Goal: Information Seeking & Learning: Understand process/instructions

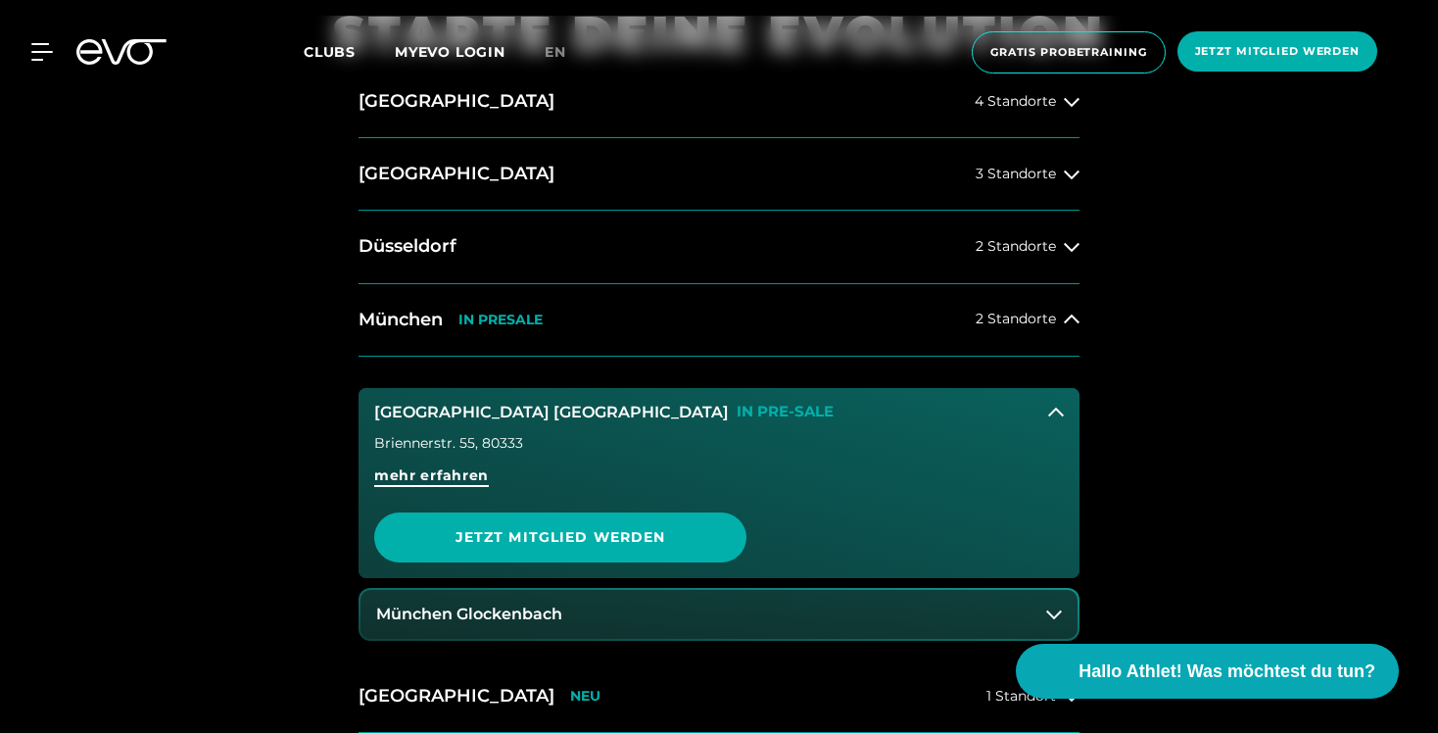
scroll to position [861, 0]
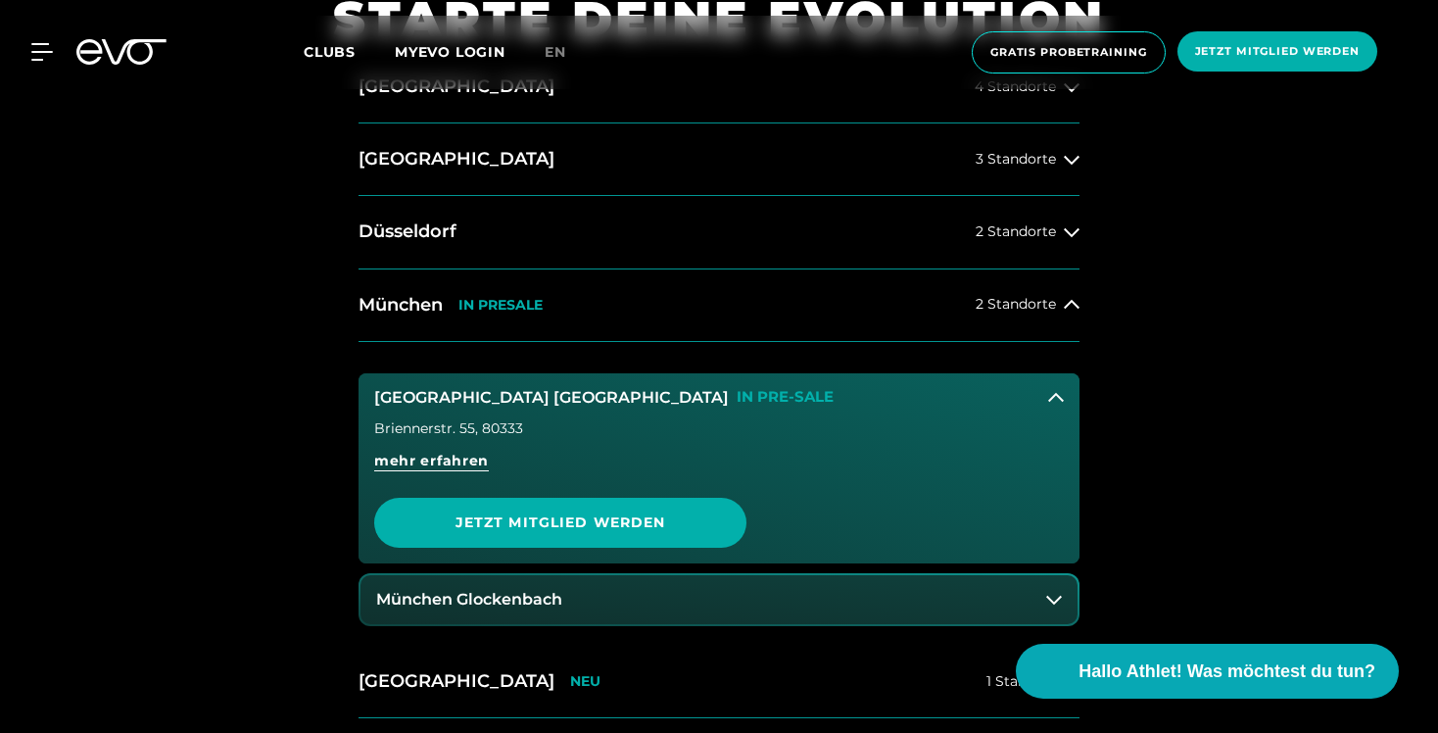
click at [498, 432] on div "Briennerstr. 55 , 80333" at bounding box center [718, 428] width 689 height 14
copy div "80333"
click at [587, 594] on button "München Glockenbach" at bounding box center [718, 599] width 717 height 49
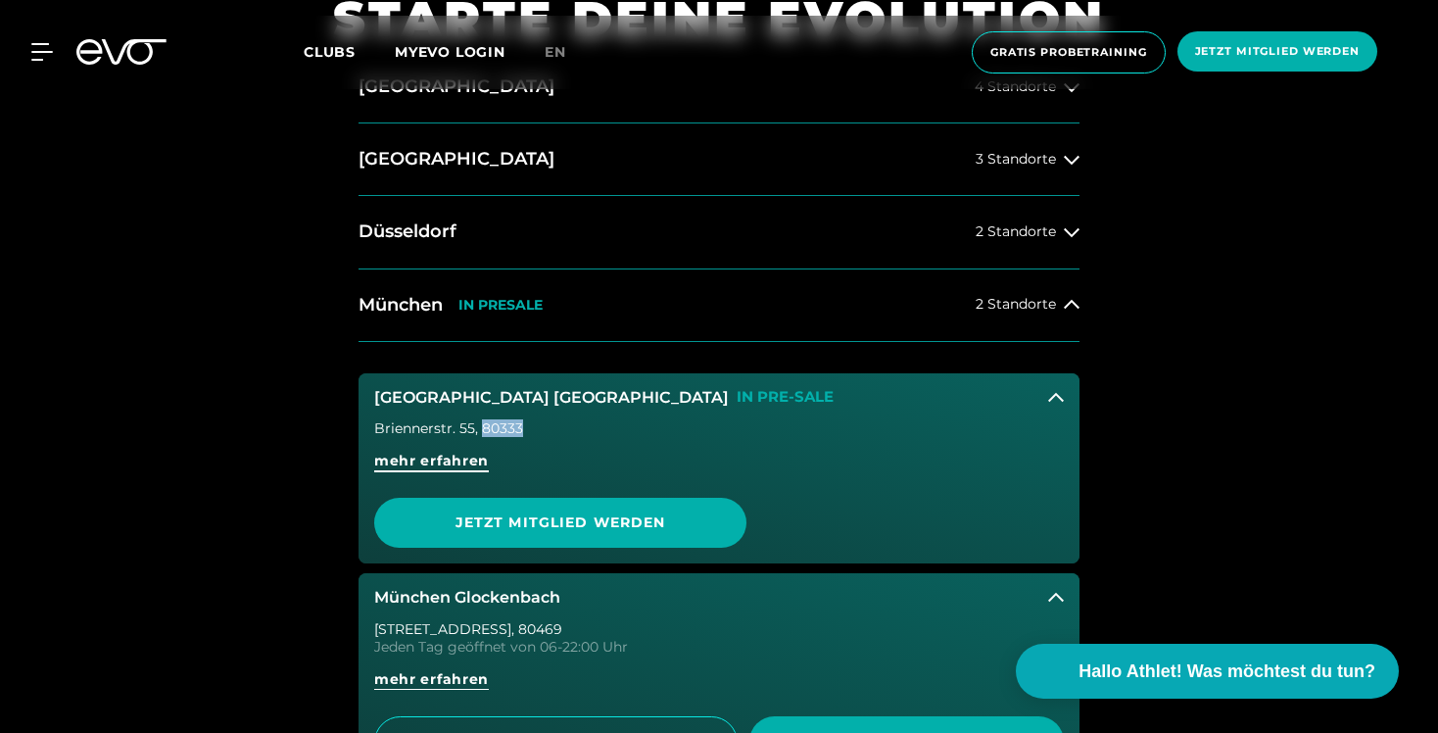
click at [478, 460] on span "mehr erfahren" at bounding box center [431, 461] width 115 height 21
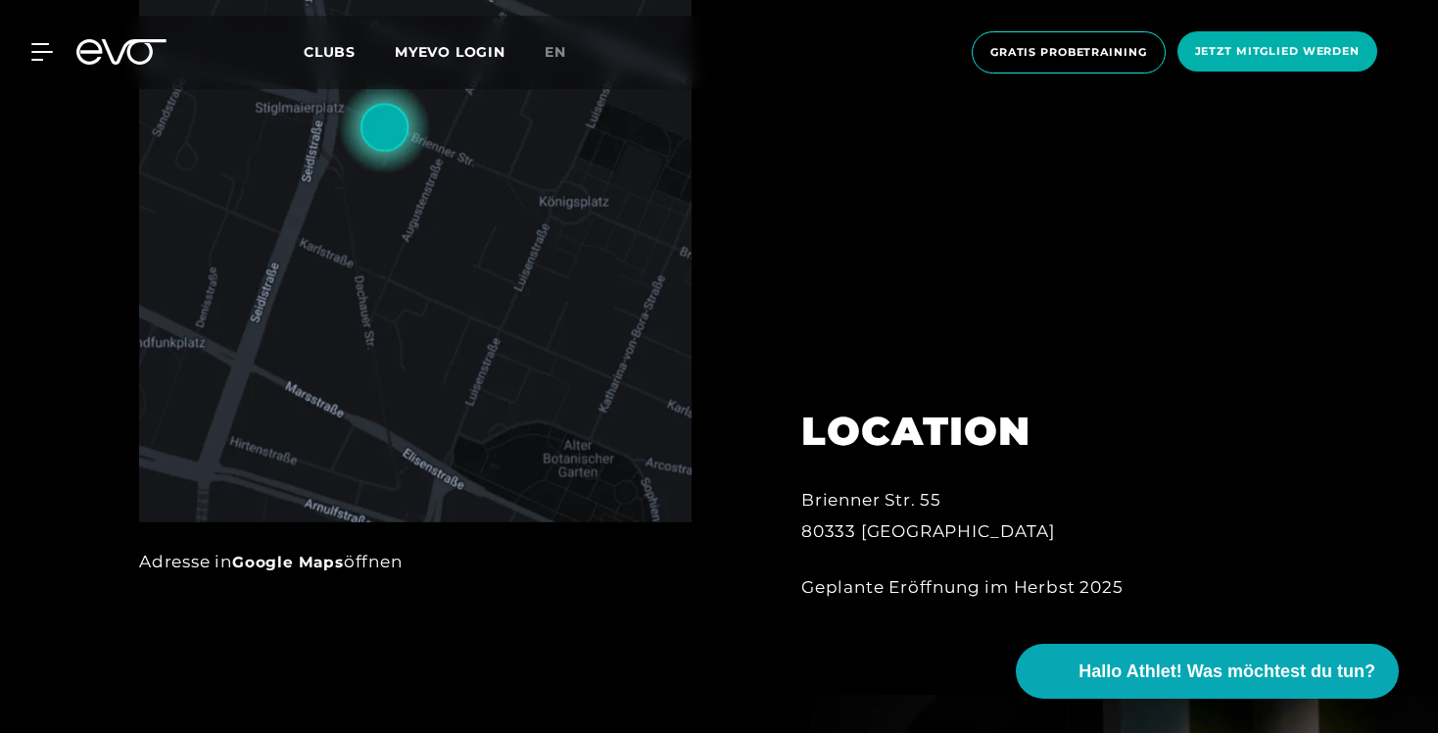
scroll to position [1071, 0]
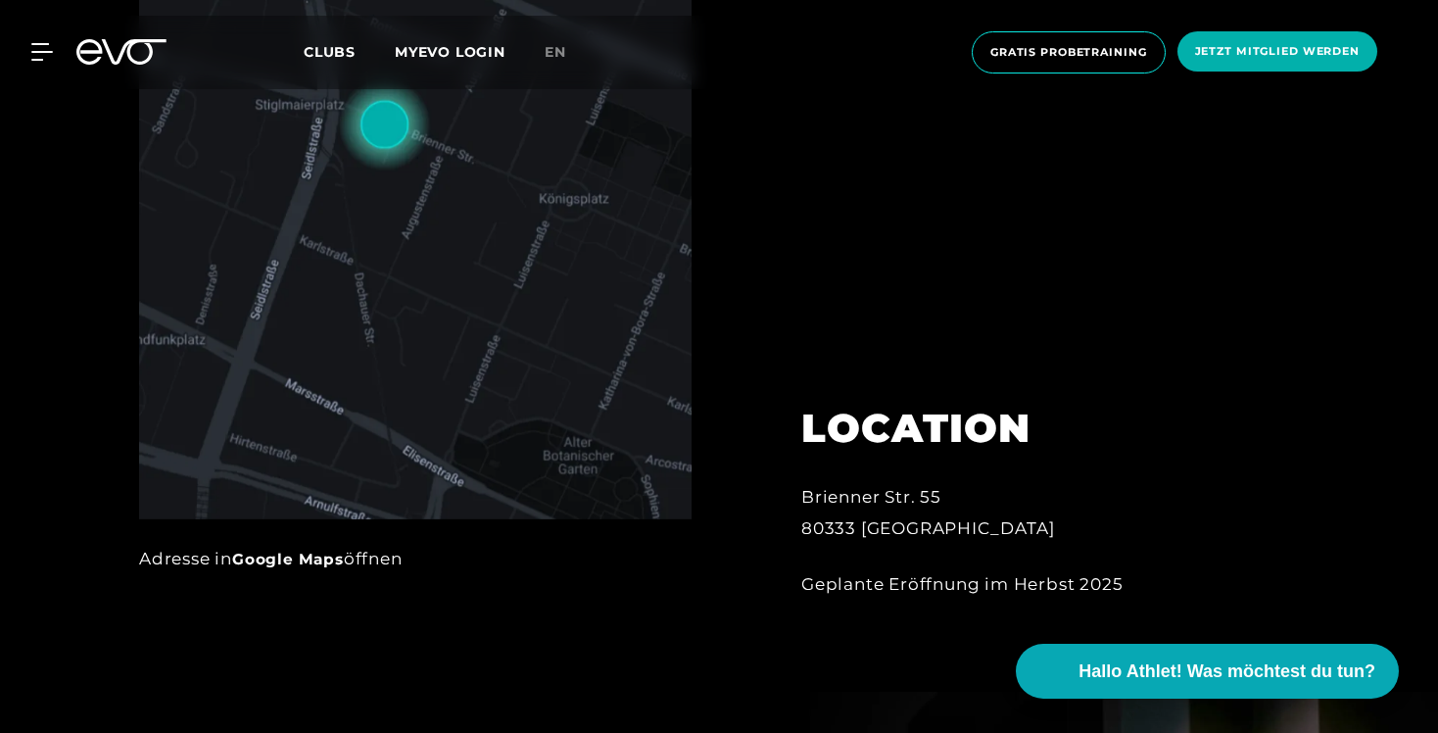
click at [837, 529] on div "Brienner Str. 55 80333 [GEOGRAPHIC_DATA]" at bounding box center [1016, 513] width 431 height 64
copy div "80333"
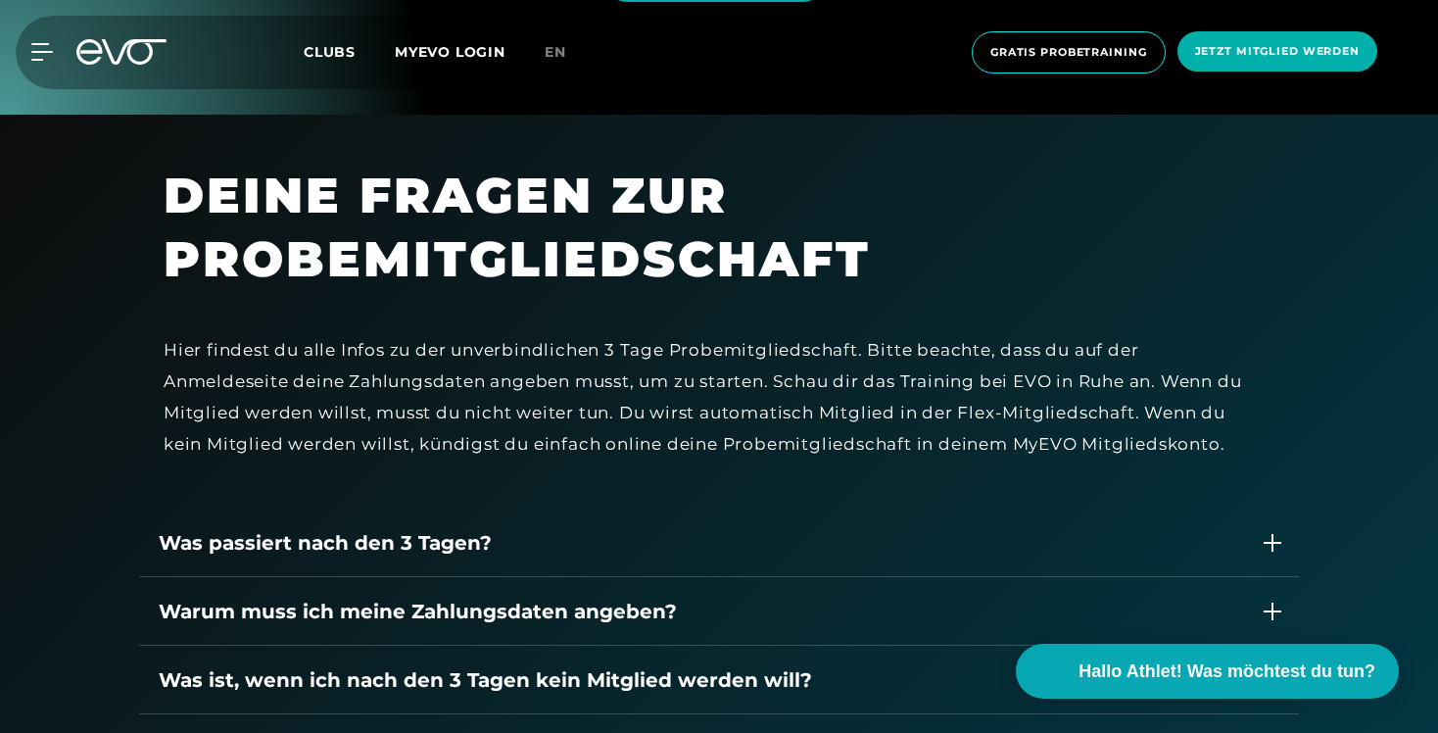
scroll to position [1557, 0]
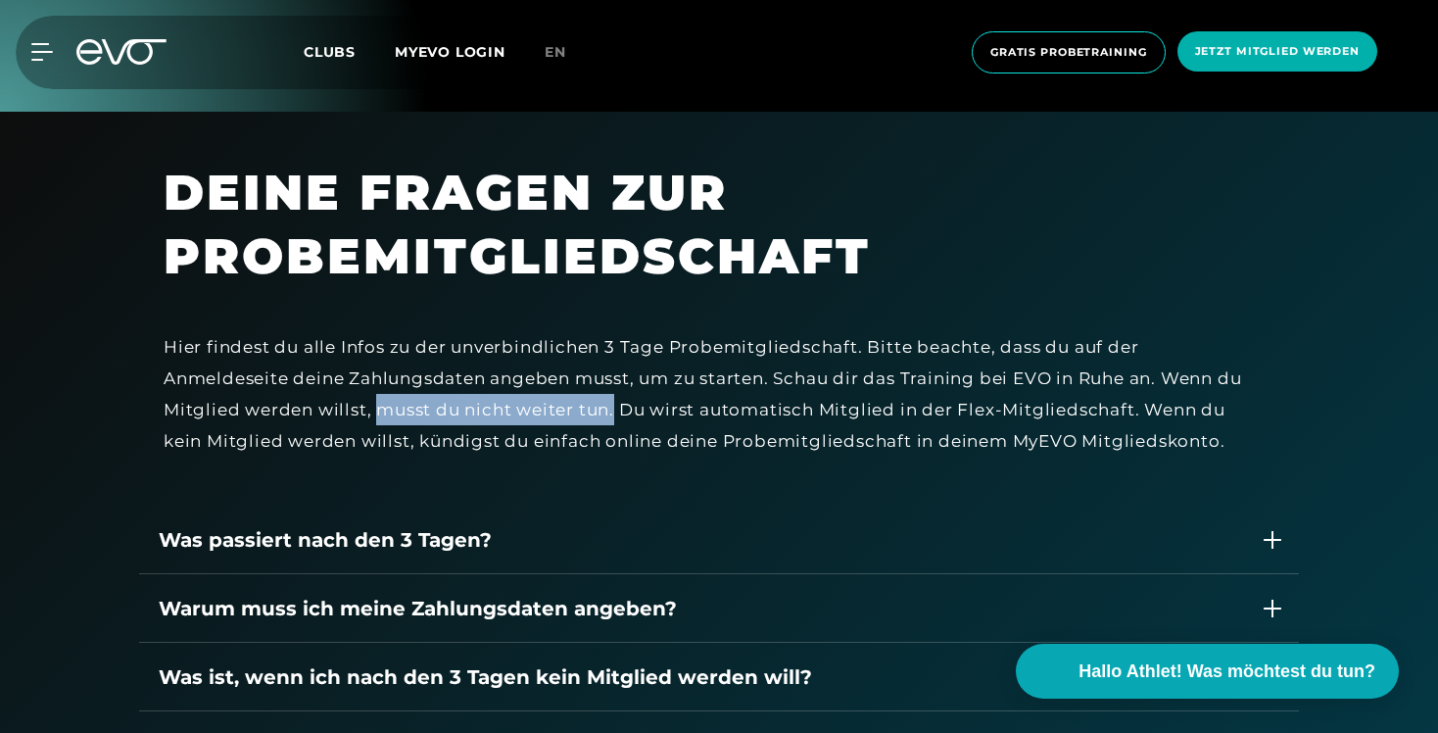
drag, startPoint x: 407, startPoint y: 413, endPoint x: 642, endPoint y: 416, distance: 235.1
click at [642, 416] on div "Hier findest du alle Infos zu der unverbindlichen 3 Tage Probemitgliedschaft. B…" at bounding box center [707, 394] width 1086 height 126
copy div "musst du nicht weiter tun."
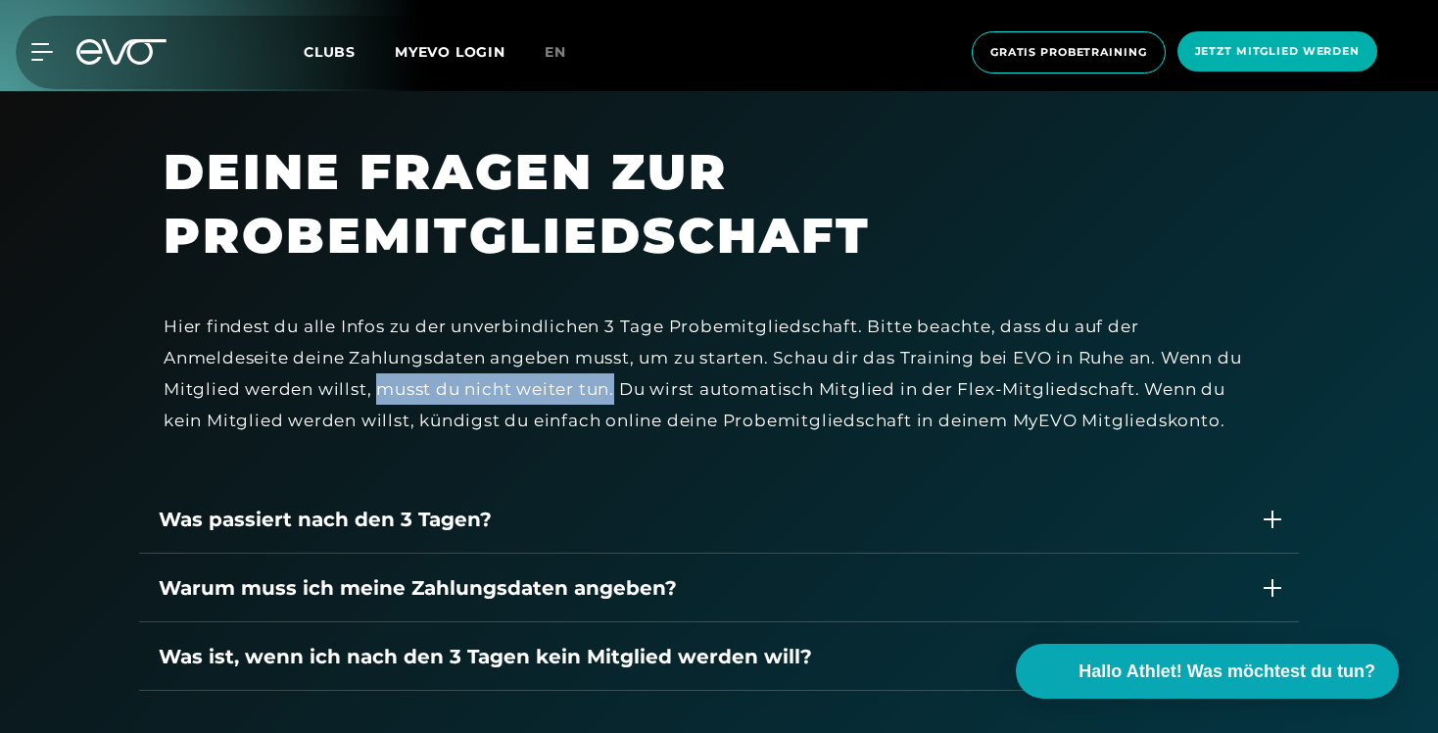
scroll to position [1575, 0]
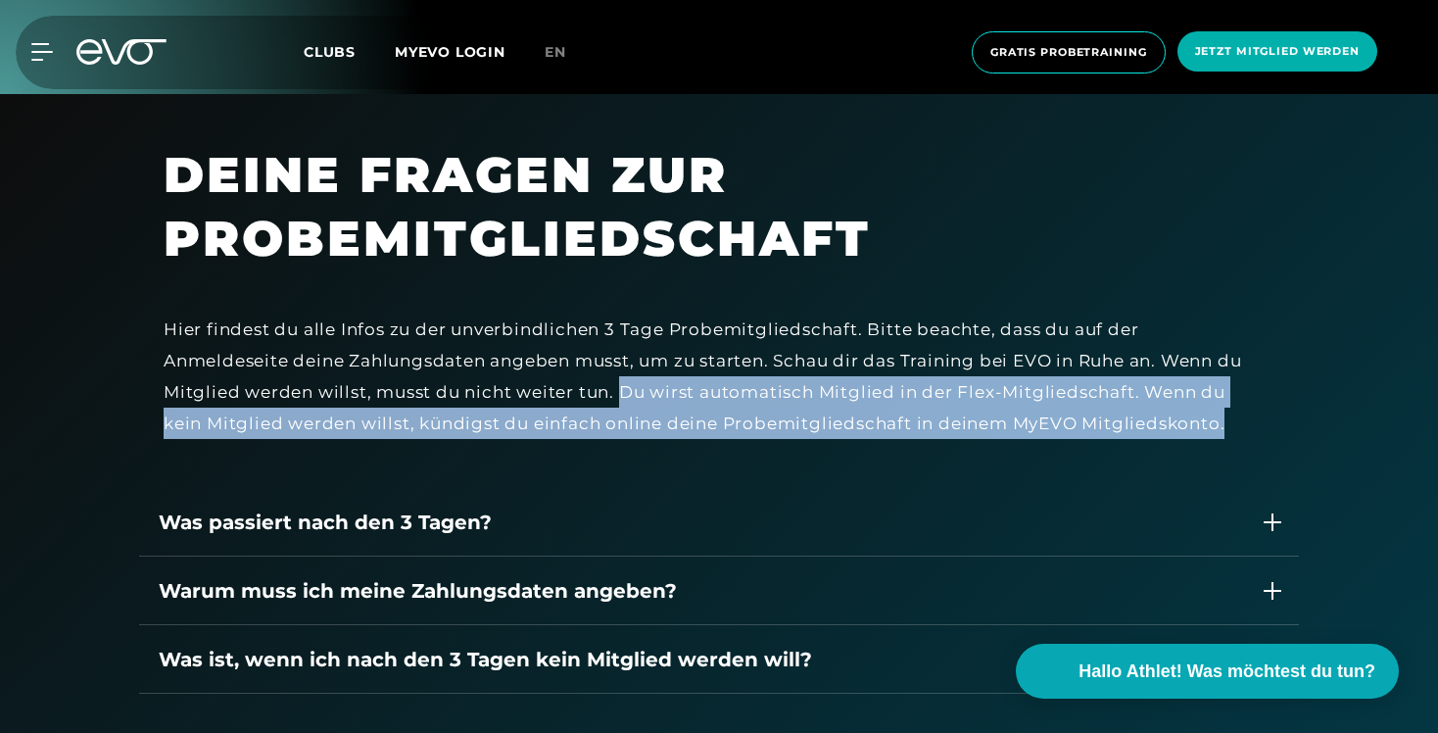
drag, startPoint x: 649, startPoint y: 392, endPoint x: 747, endPoint y: 448, distance: 112.7
click at [747, 440] on div "Hier findest du alle Infos zu der unverbindlichen 3 Tage Probemitgliedschaft. B…" at bounding box center [707, 376] width 1086 height 126
copy div "Du wirst automatisch Mitglied in der Flex-Mitgliedschaft. Wenn du kein Mitglied…"
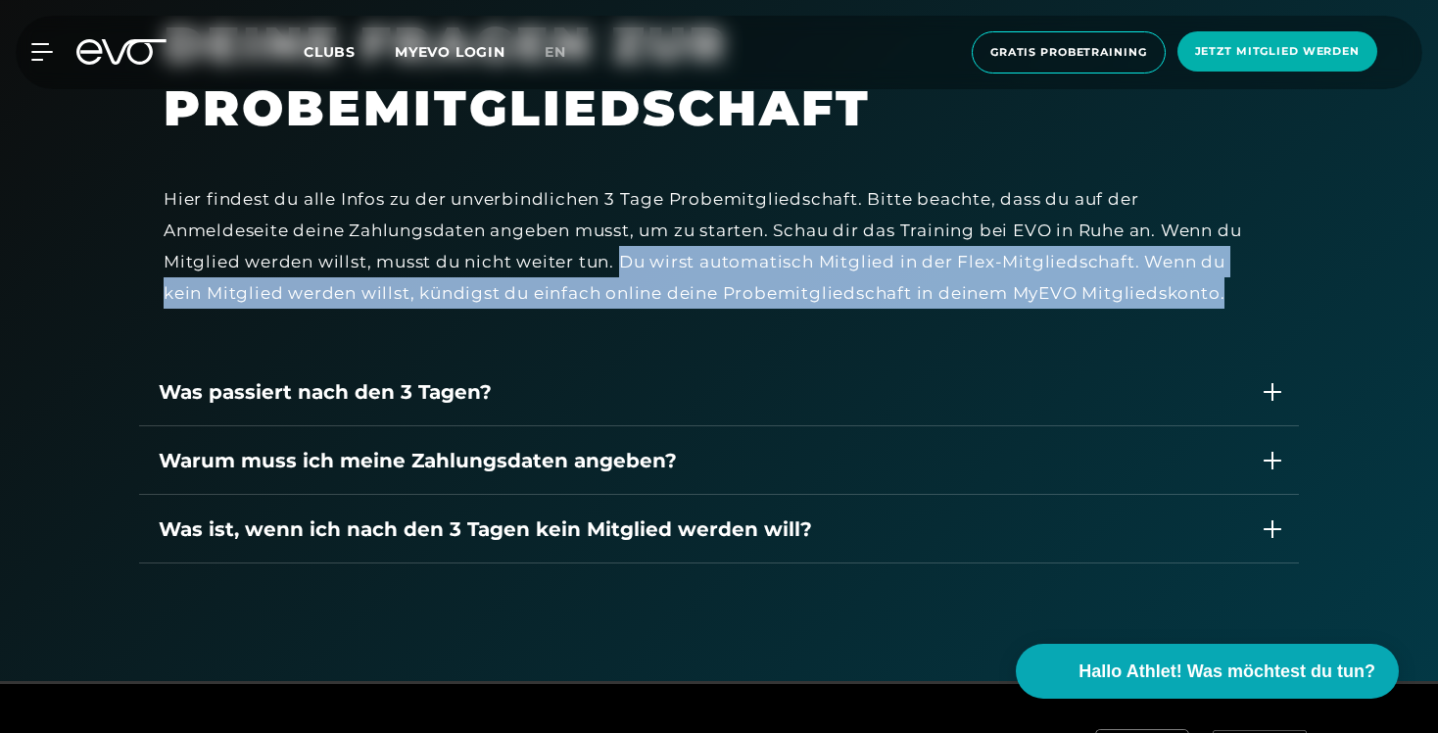
scroll to position [1714, 0]
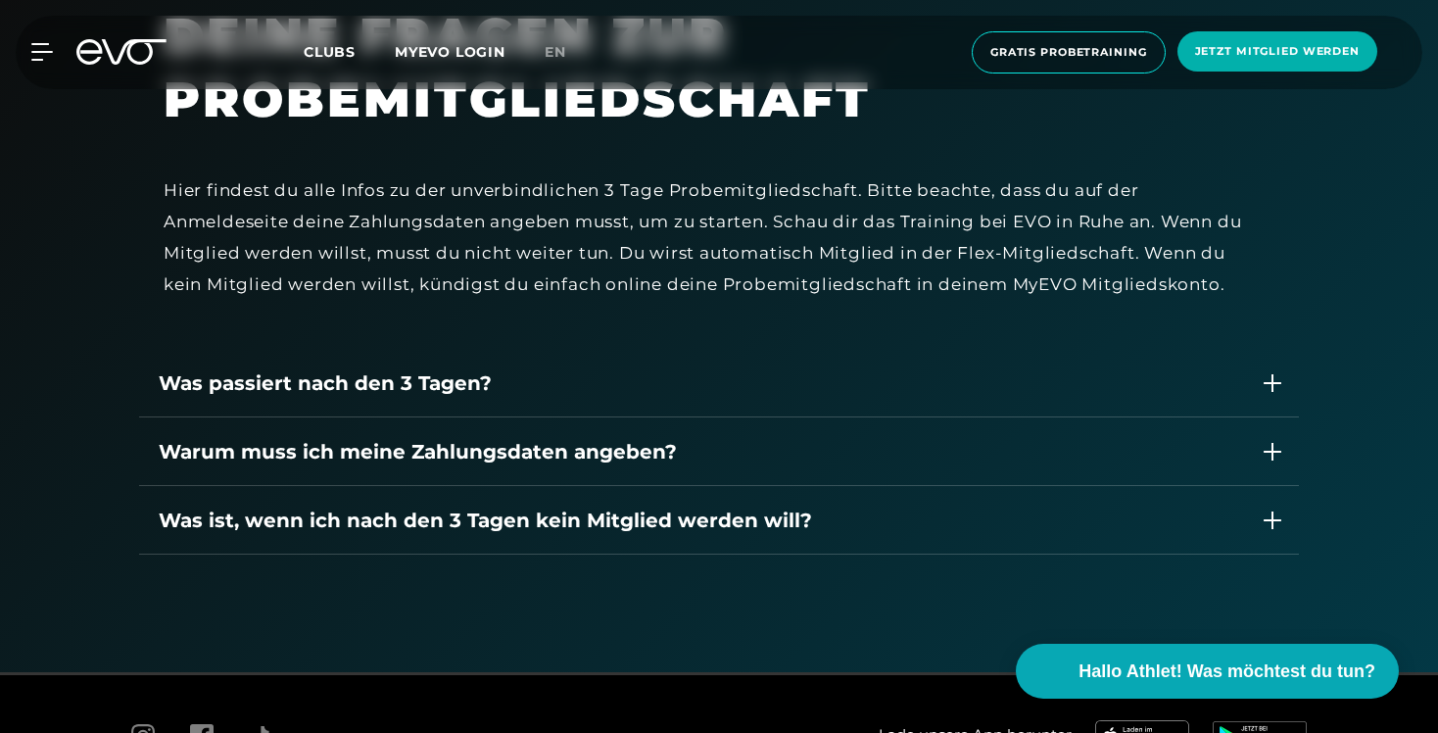
click at [1154, 398] on div "Was passiert nach den 3 Tagen?" at bounding box center [700, 382] width 1082 height 29
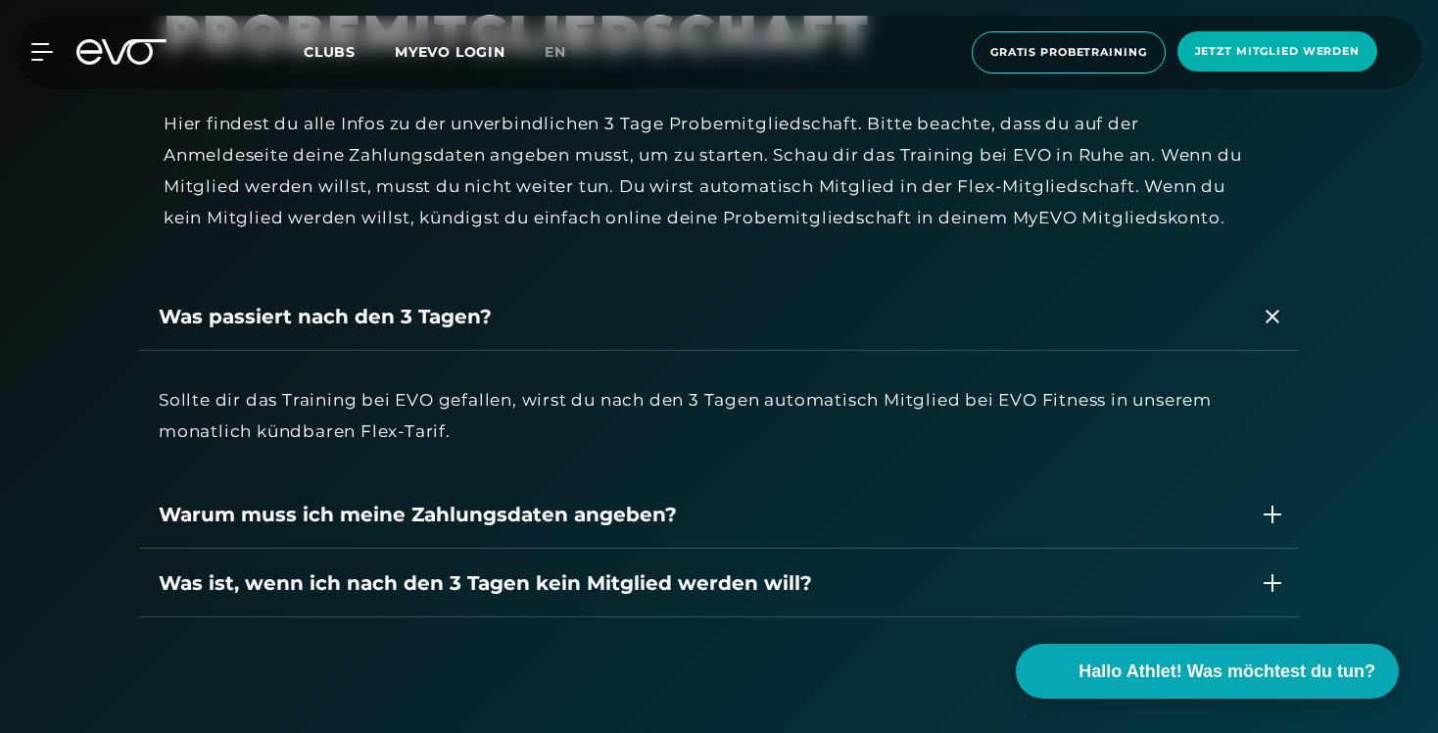
scroll to position [1782, 0]
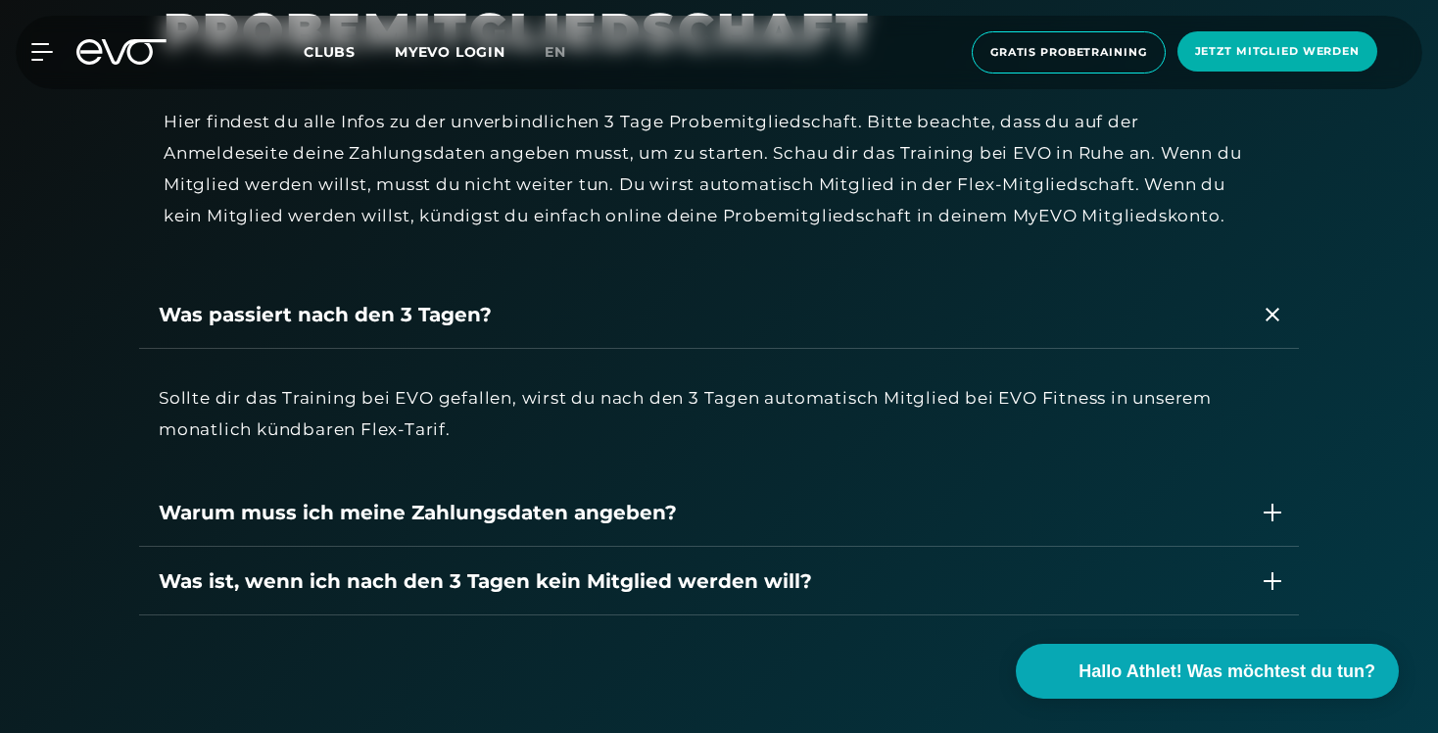
click at [701, 527] on div "Warum muss ich meine Zahlungsdaten angeben?" at bounding box center [700, 512] width 1082 height 29
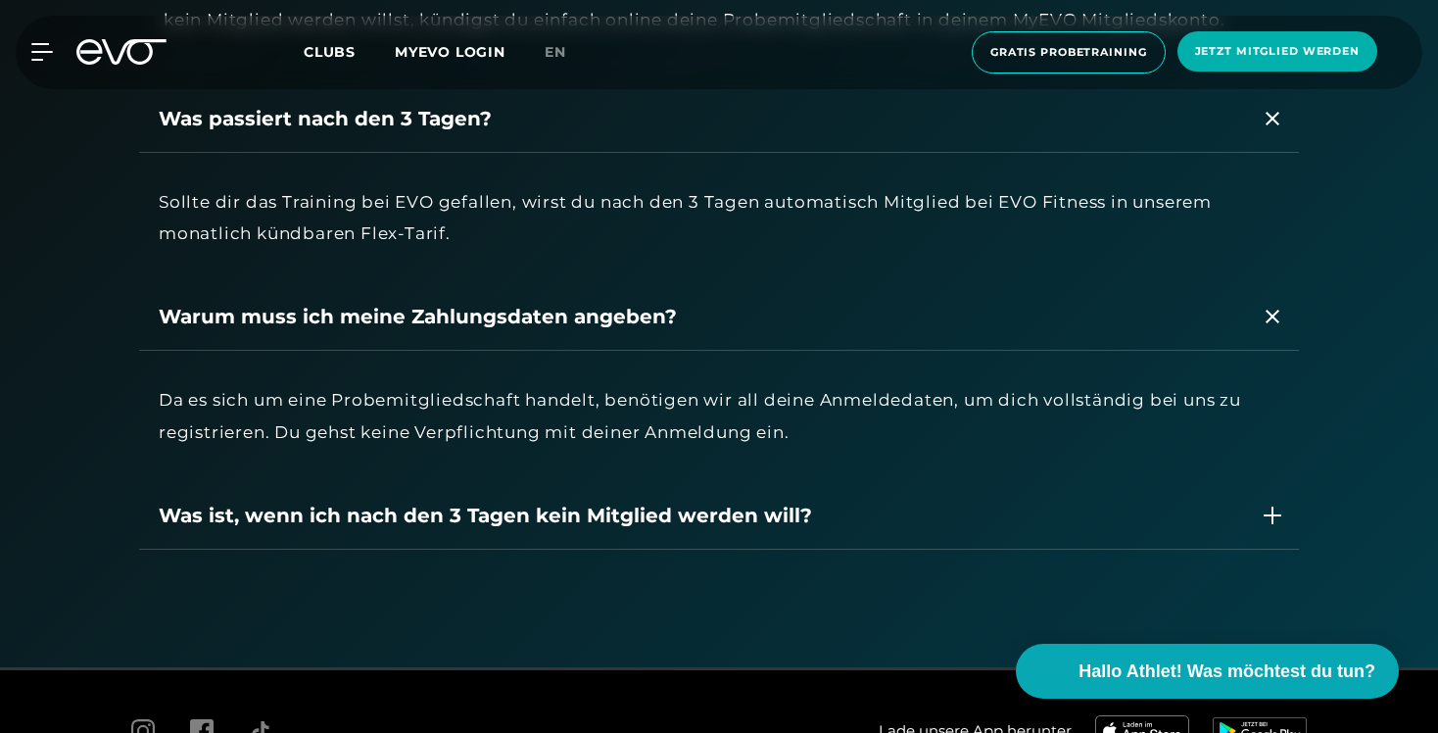
scroll to position [1983, 0]
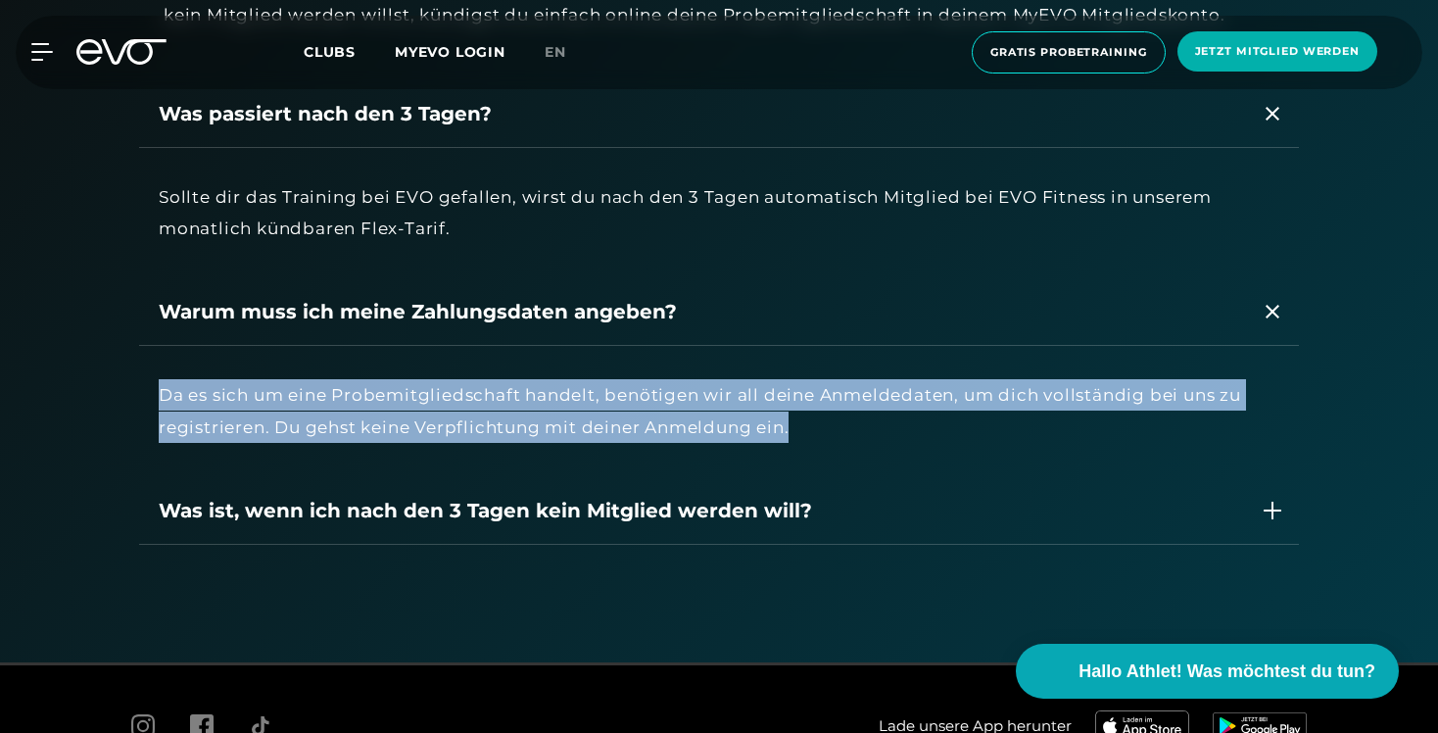
drag, startPoint x: 160, startPoint y: 421, endPoint x: 820, endPoint y: 469, distance: 661.8
click at [820, 443] on div "Da es sich um eine Probemitgliedschaft handelt, benötigen wir all deine Anmelde…" at bounding box center [719, 411] width 1120 height 64
copy div "Da es sich um eine Probemitgliedschaft handelt, benötigen wir all deine Anmelde…"
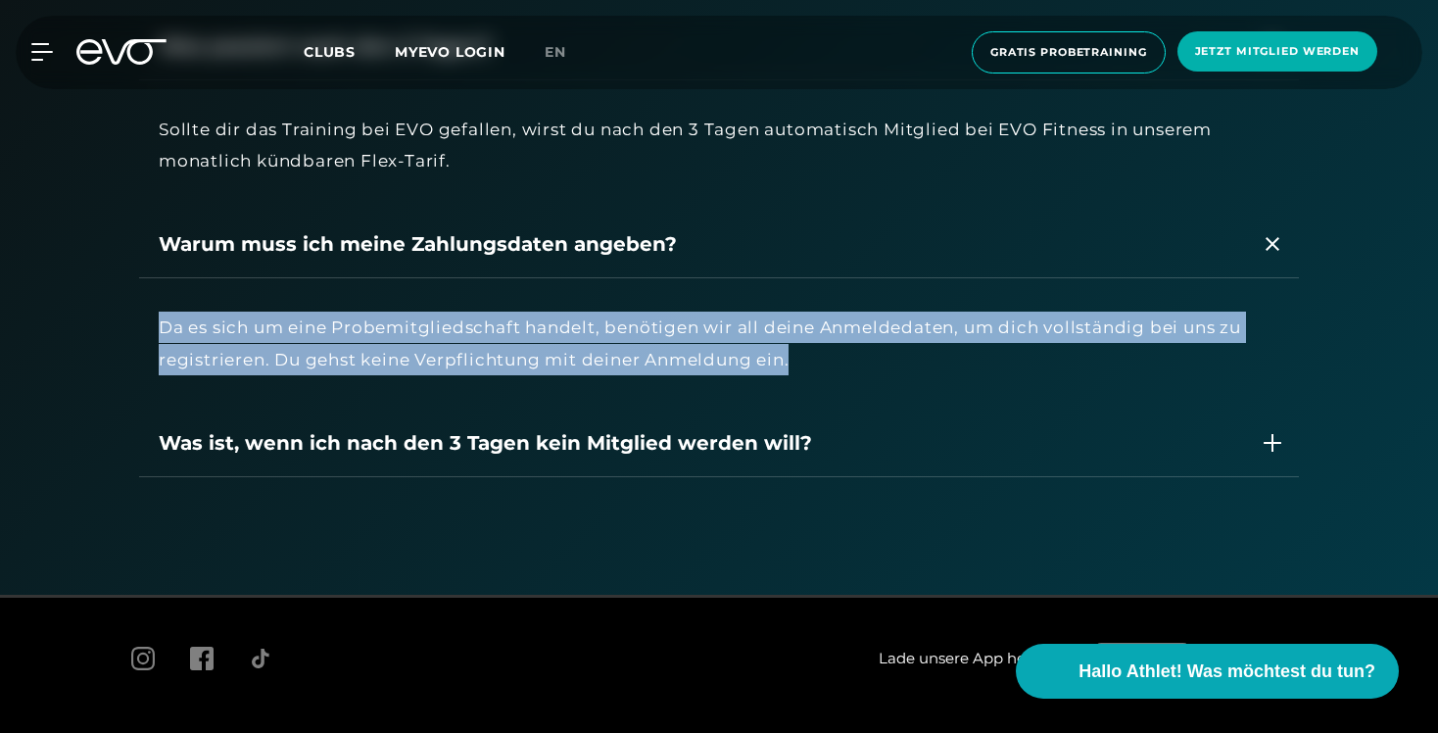
scroll to position [2052, 0]
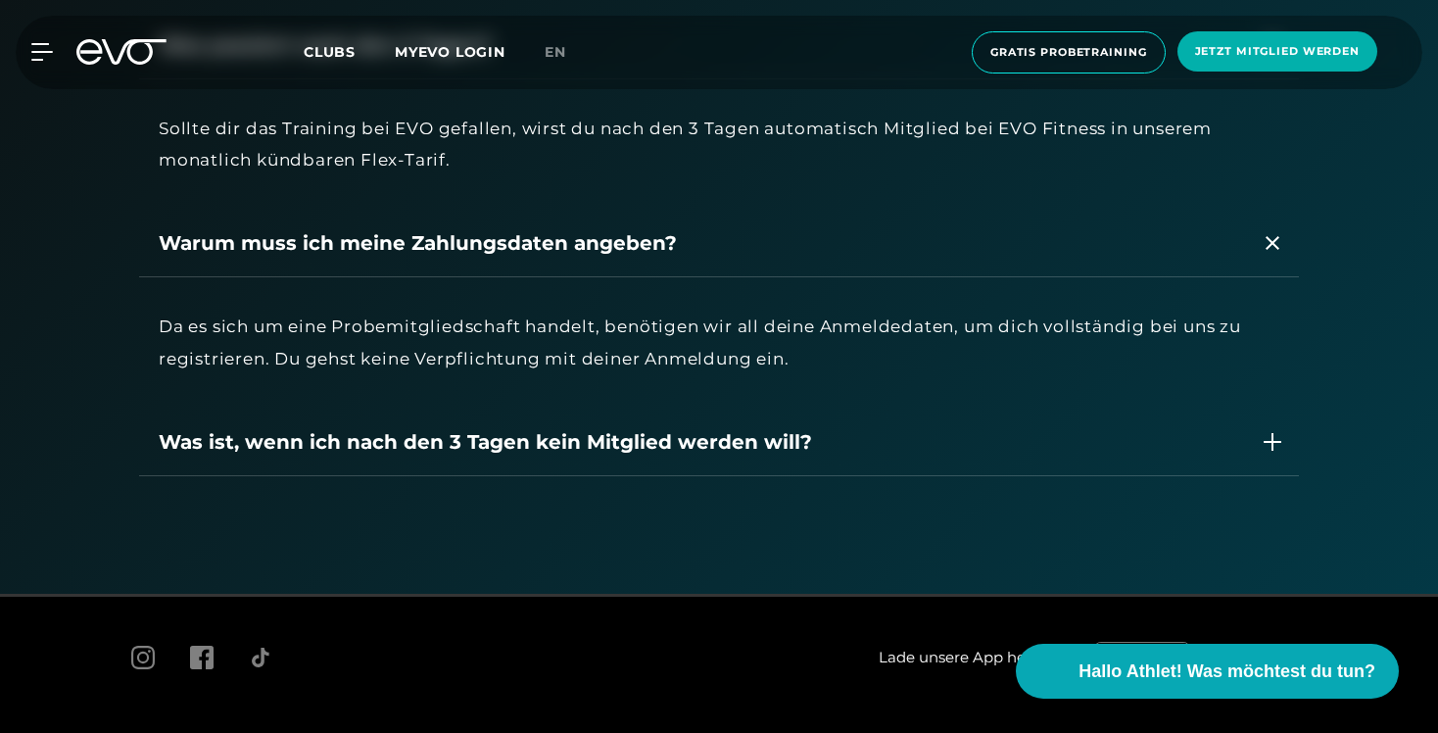
click at [1010, 456] on div "Was ist, wenn ich nach den 3 Tagen kein Mitglied werden will?" at bounding box center [700, 441] width 1082 height 29
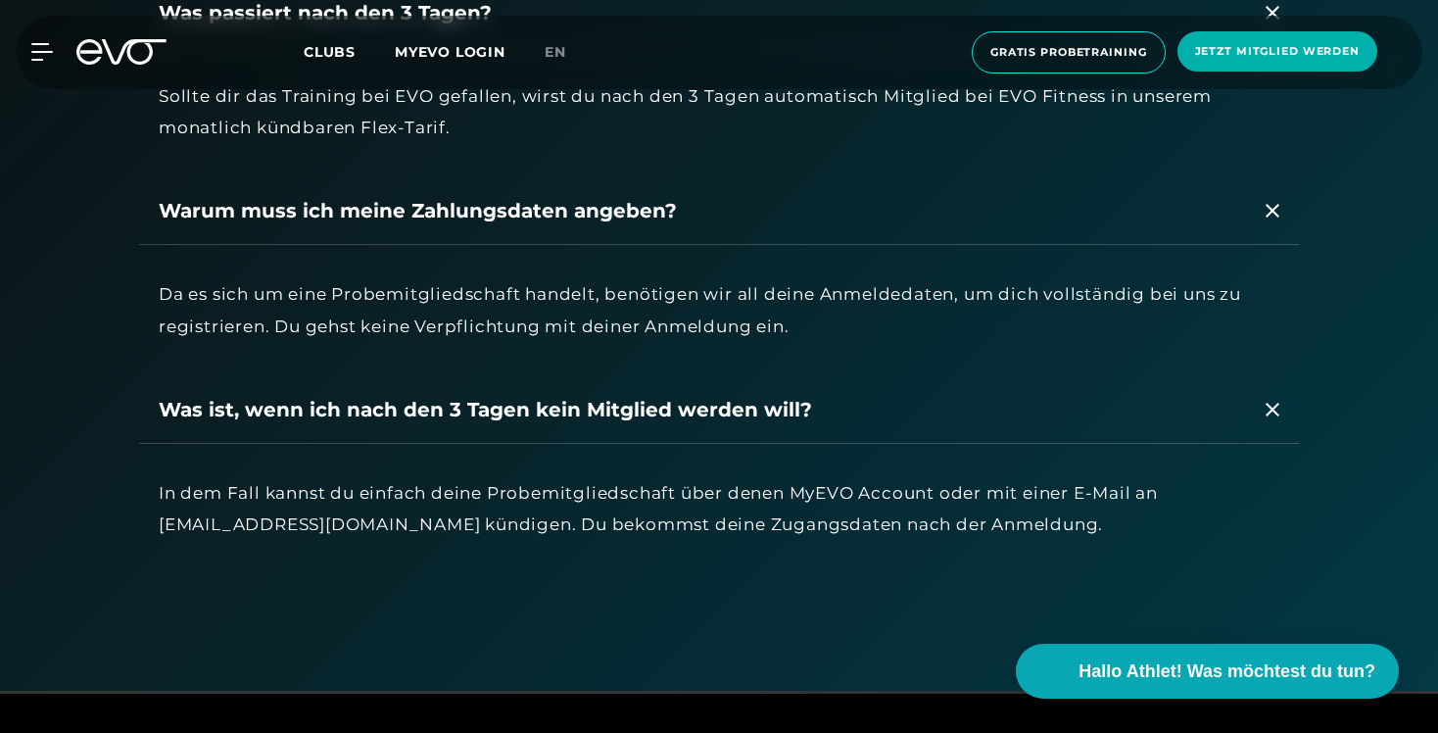
scroll to position [2093, 0]
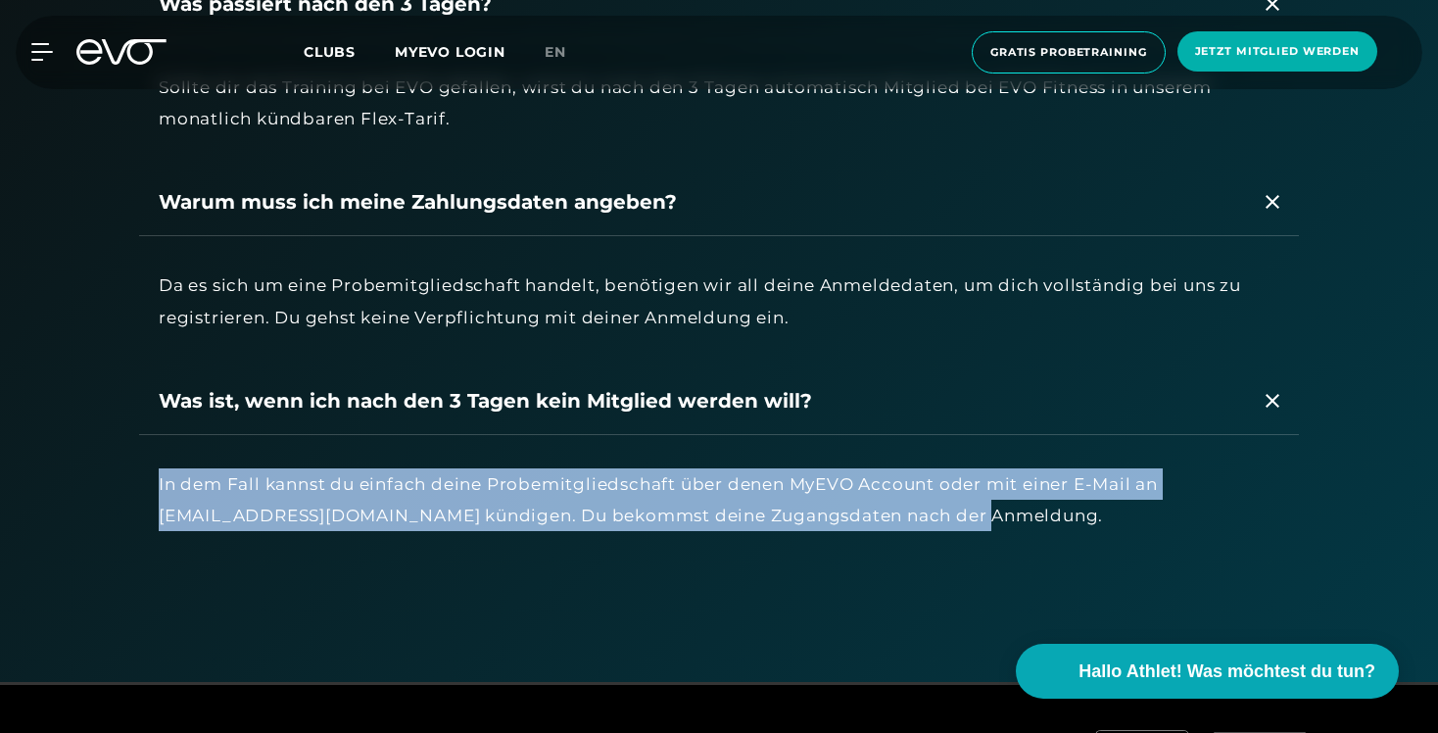
drag, startPoint x: 159, startPoint y: 512, endPoint x: 1007, endPoint y: 563, distance: 849.6
click at [1007, 563] on div "In dem Fall kannst du einfach deine Probemitgliedschaft über denen MyEVO Accoun…" at bounding box center [719, 500] width 1160 height 130
copy div "In dem Fall kannst du einfach deine Probemitgliedschaft über denen MyEVO Accoun…"
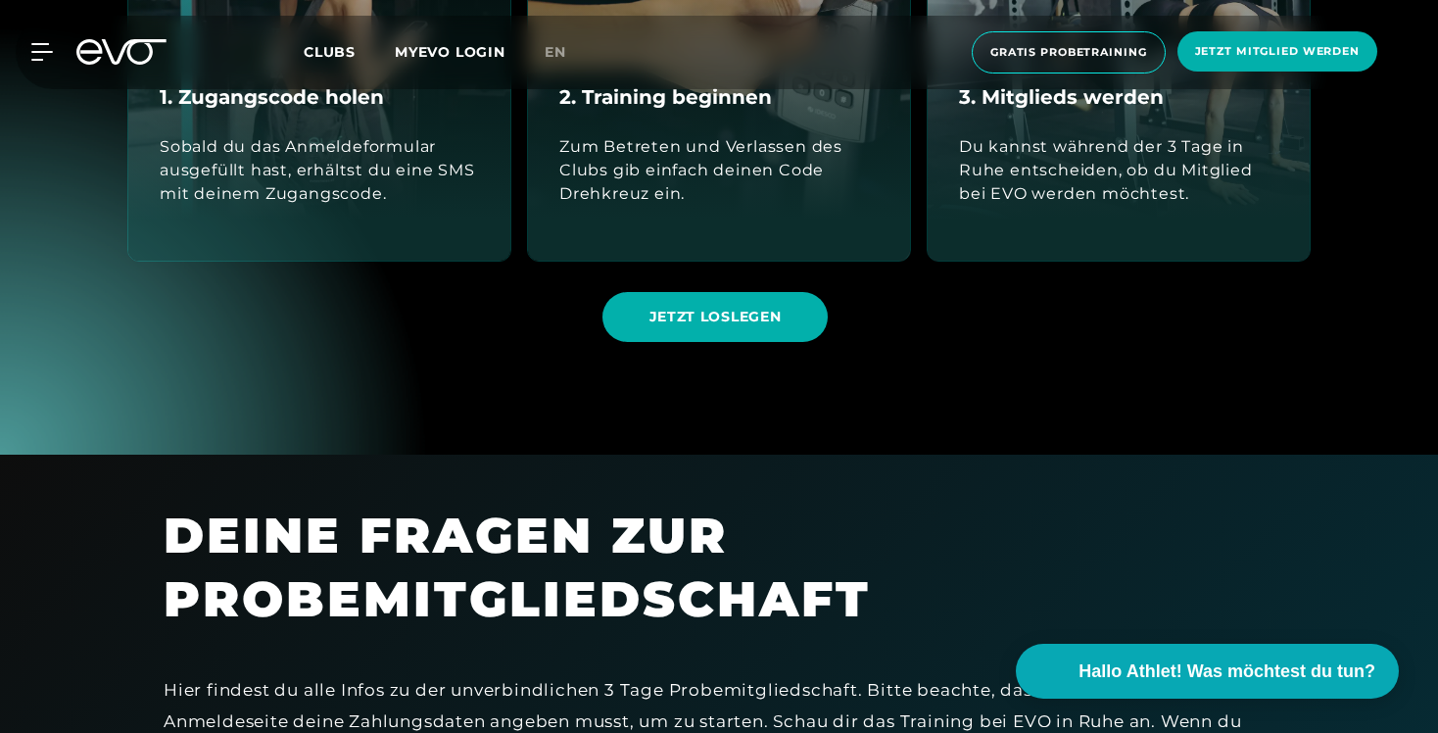
scroll to position [1257, 0]
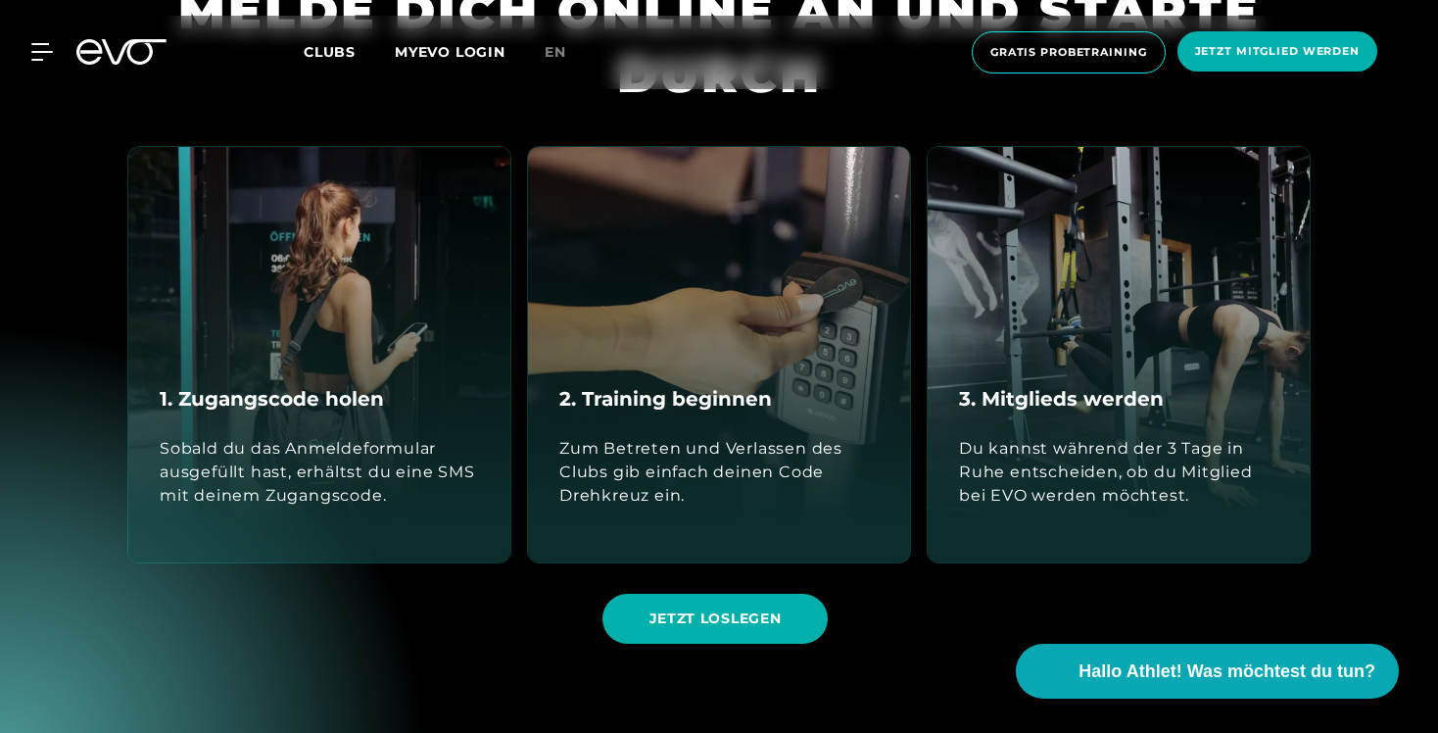
click at [445, 275] on div "1. Zugangscode holen Sobald du das Anmeldeformular ausgefüllt hast, erhältst du…" at bounding box center [319, 354] width 382 height 415
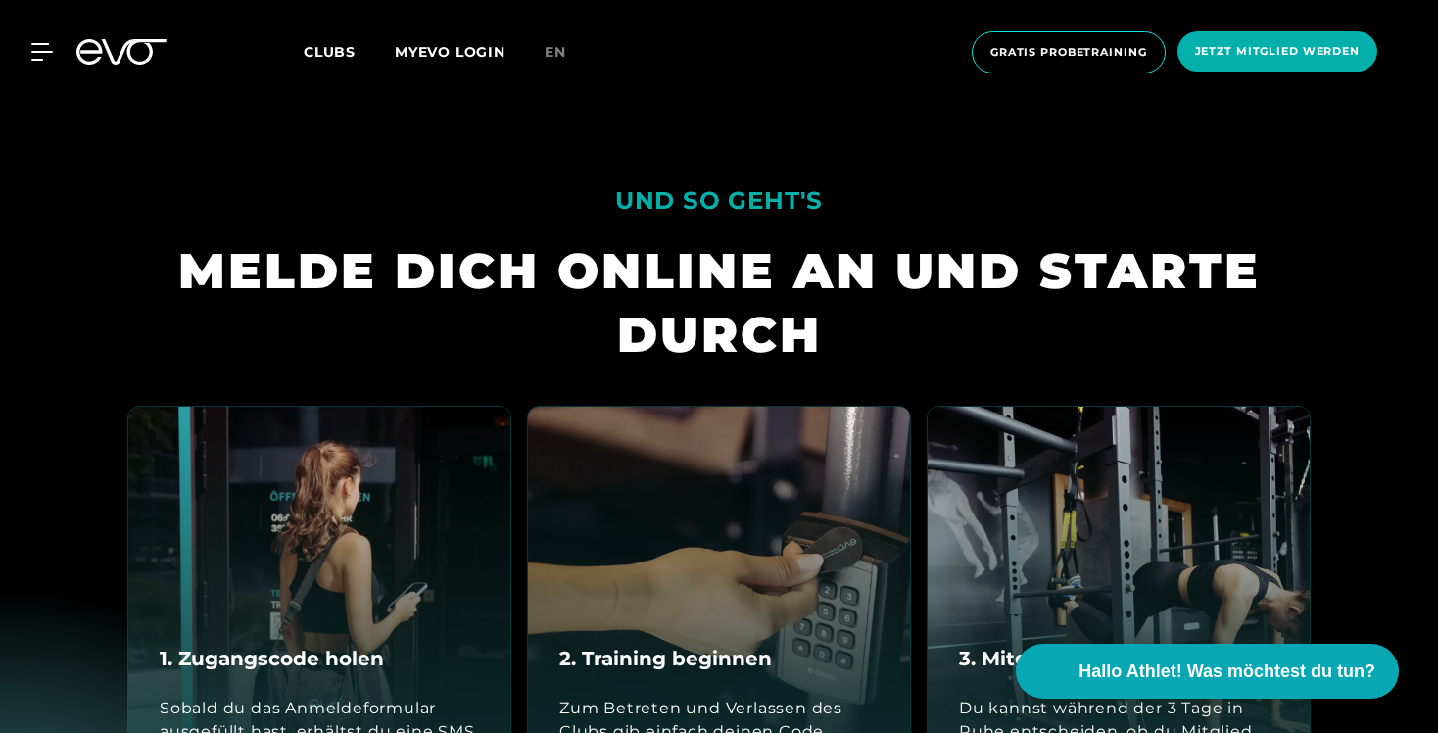
scroll to position [582, 0]
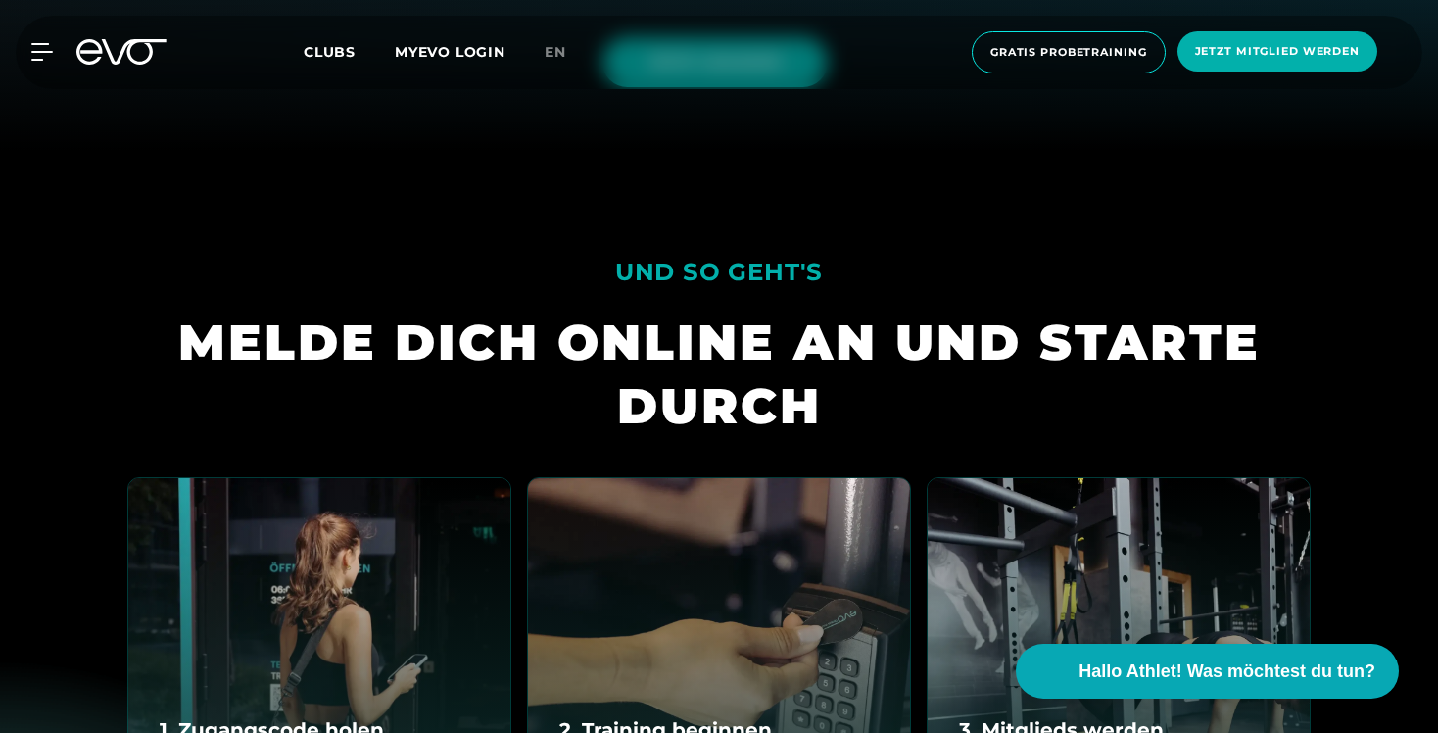
click at [431, 310] on div "MELDE DICH ONLINE AN UND STARTE DURCH" at bounding box center [718, 373] width 1183 height 127
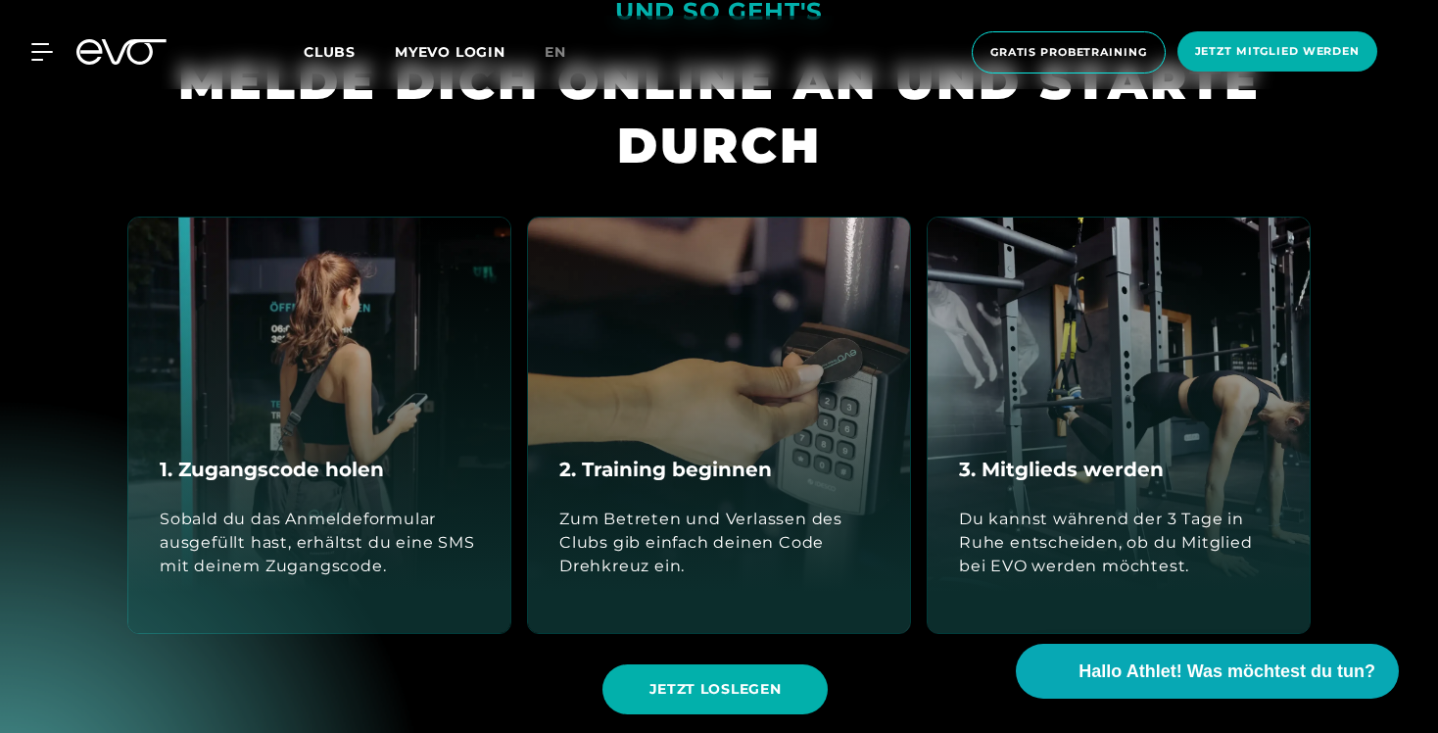
scroll to position [974, 0]
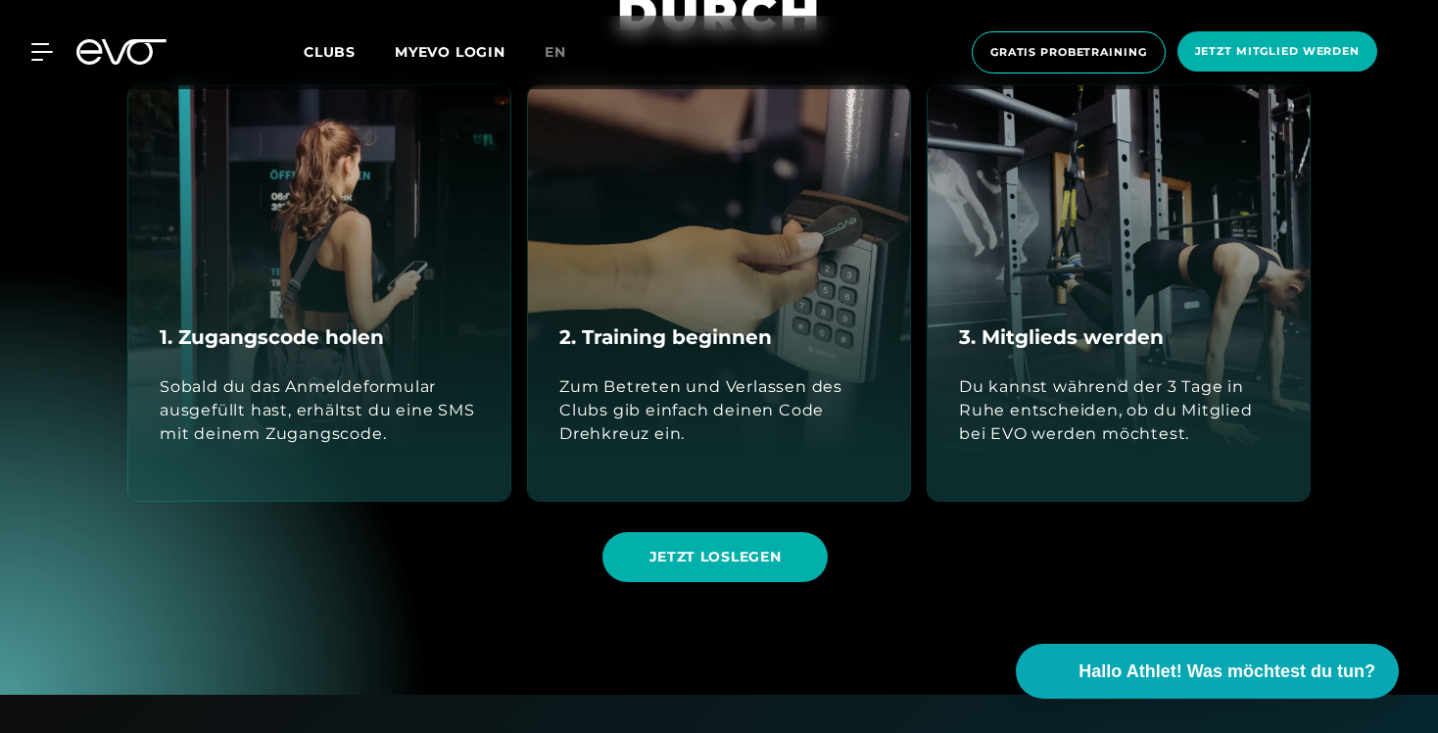
click at [352, 331] on h4 "1. Zugangscode holen" at bounding box center [272, 336] width 224 height 29
click at [469, 402] on div "Sobald du das Anmeldeformular ausgefüllt hast, erhältst du eine SMS mit deinem …" at bounding box center [319, 410] width 319 height 71
click at [615, 368] on div "Zum Betreten und Verlassen des Clubs gib einfach deinen Code Drehkreuz ein." at bounding box center [718, 411] width 319 height 118
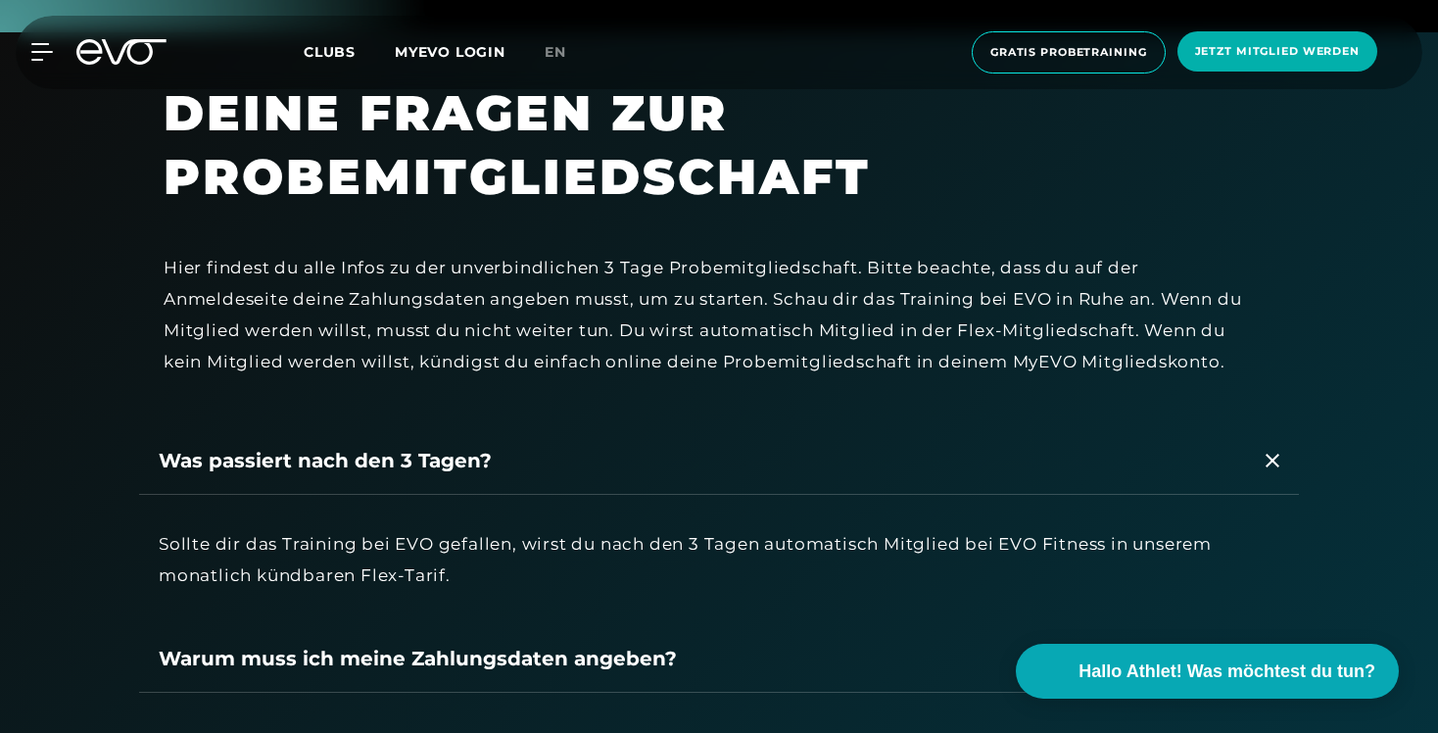
scroll to position [1645, 0]
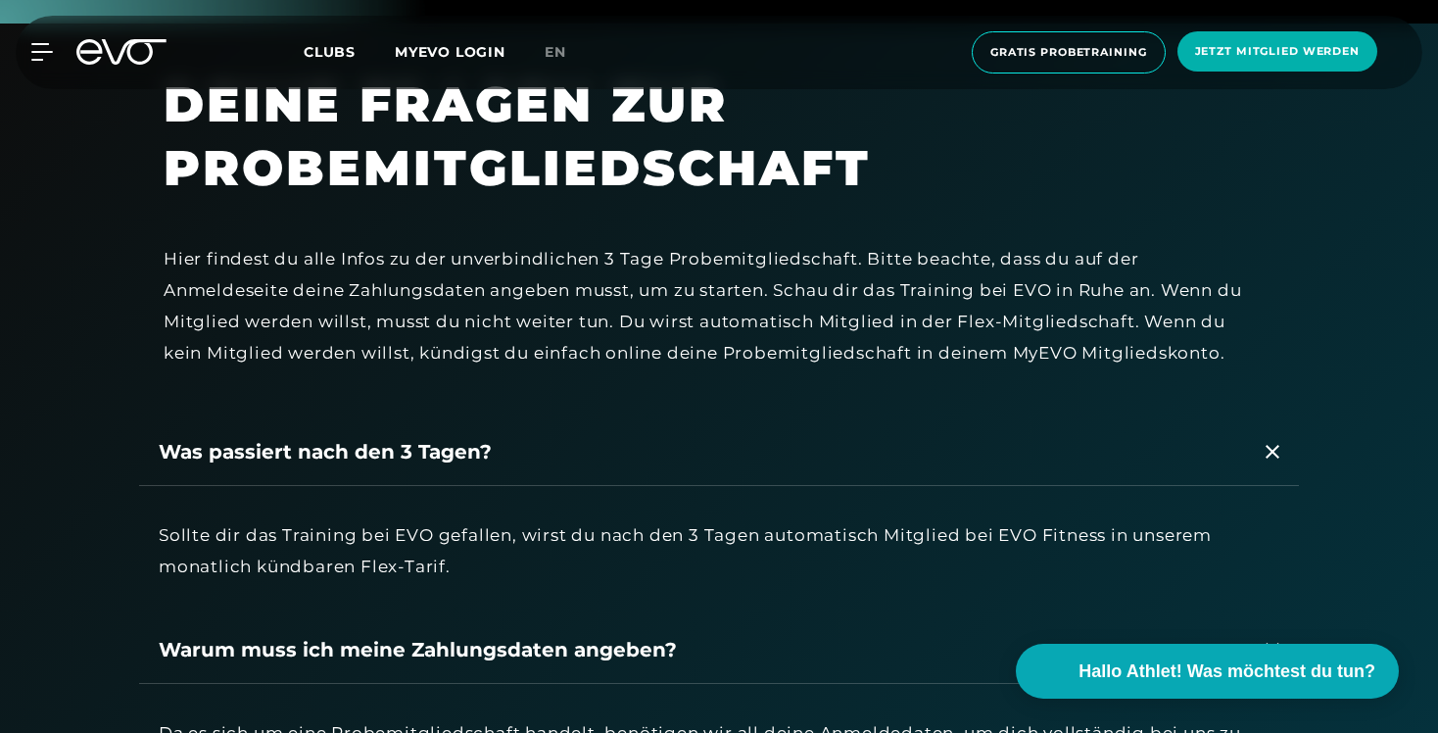
click at [1272, 463] on icon at bounding box center [1272, 452] width 14 height 24
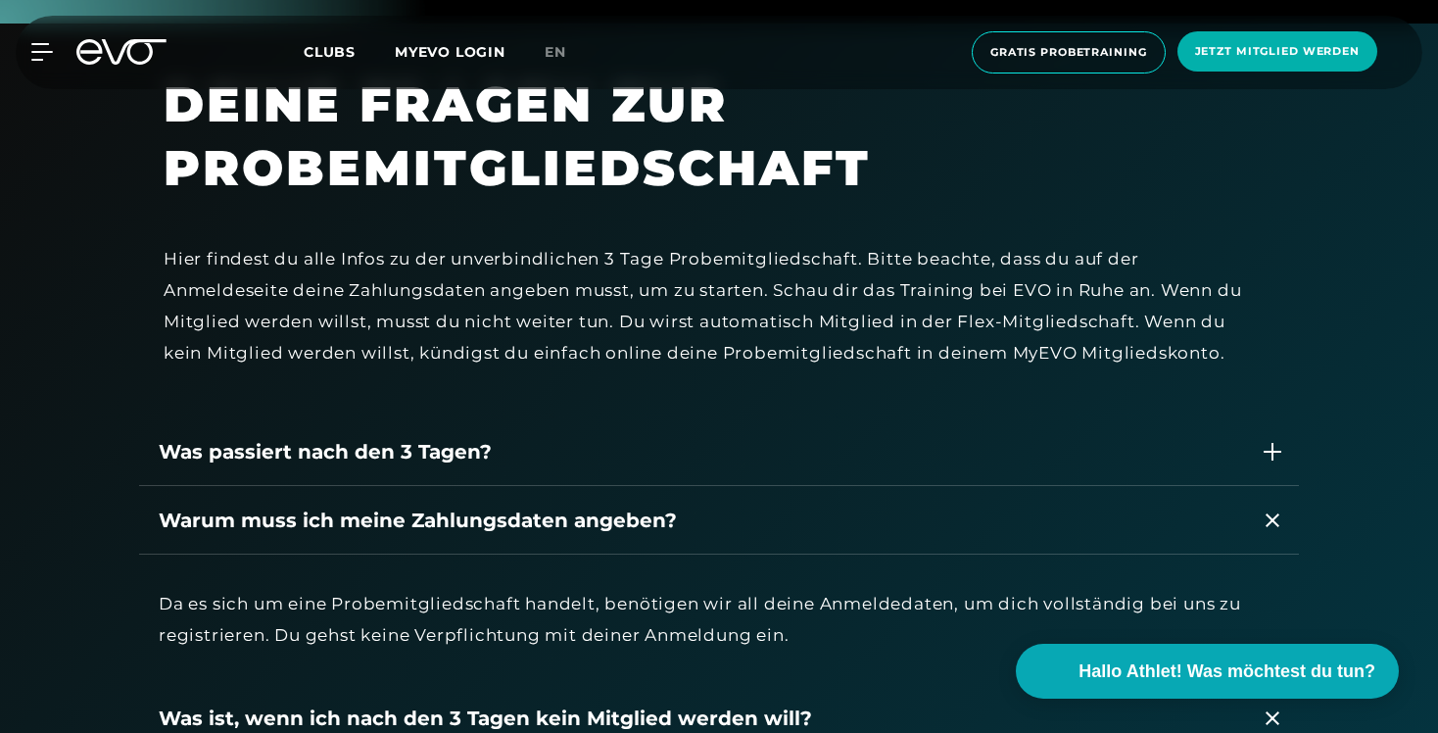
click at [1270, 532] on icon at bounding box center [1272, 520] width 14 height 24
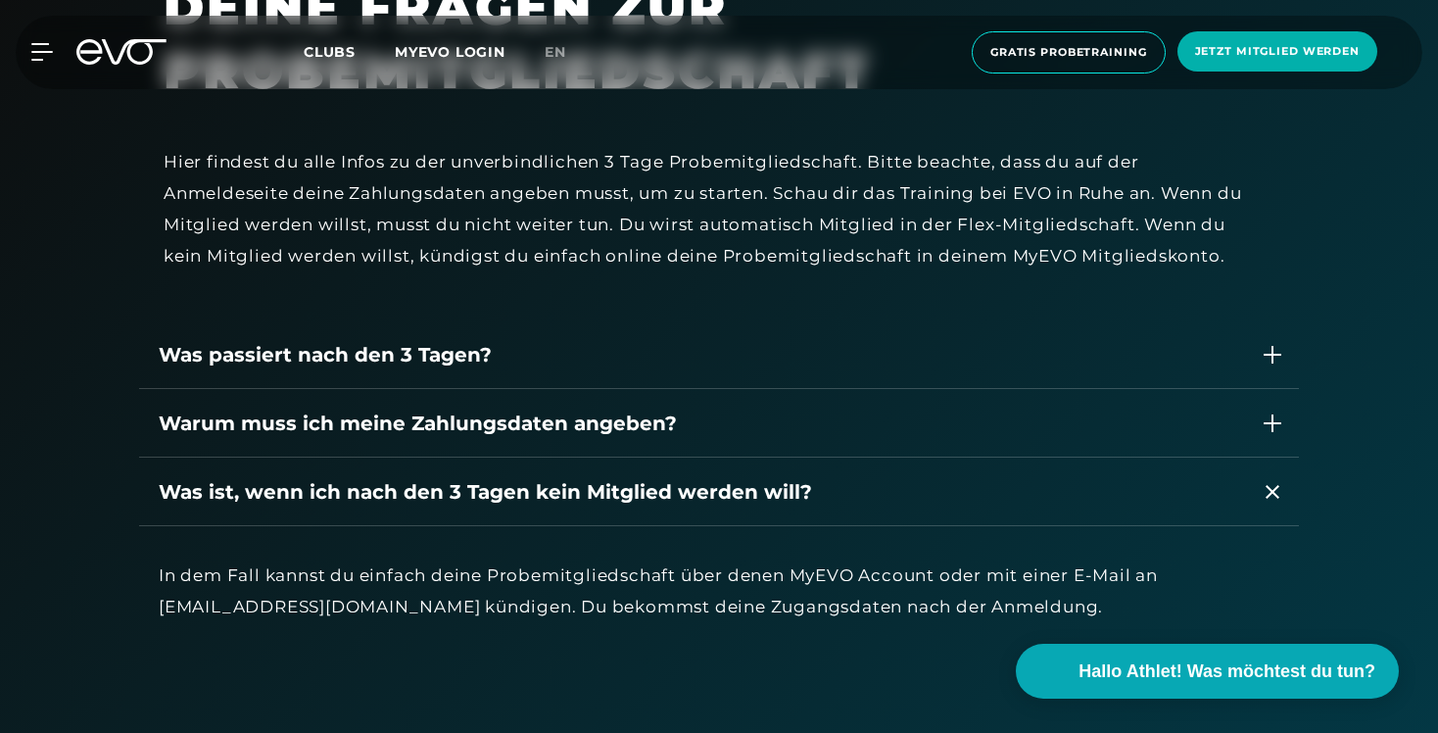
scroll to position [1766, 0]
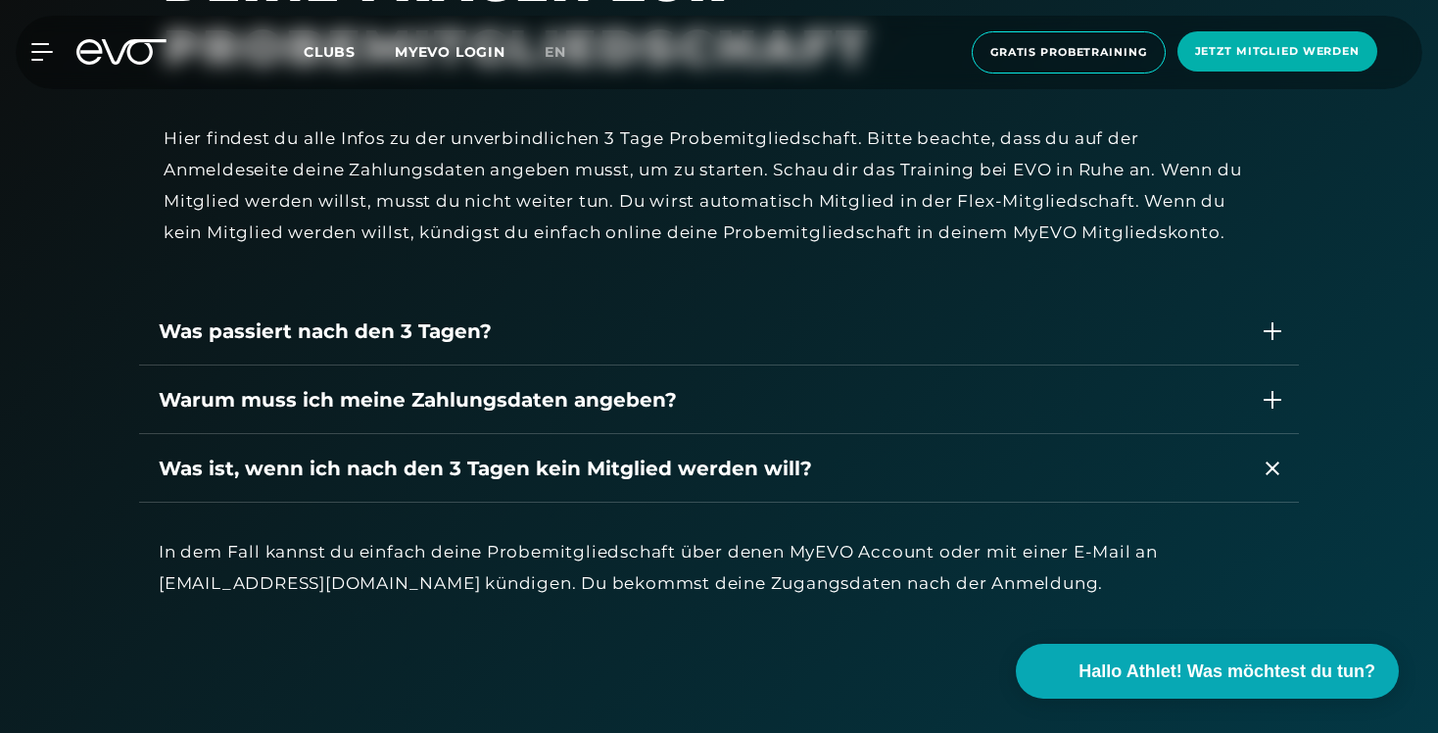
click at [1274, 480] on icon at bounding box center [1272, 468] width 14 height 24
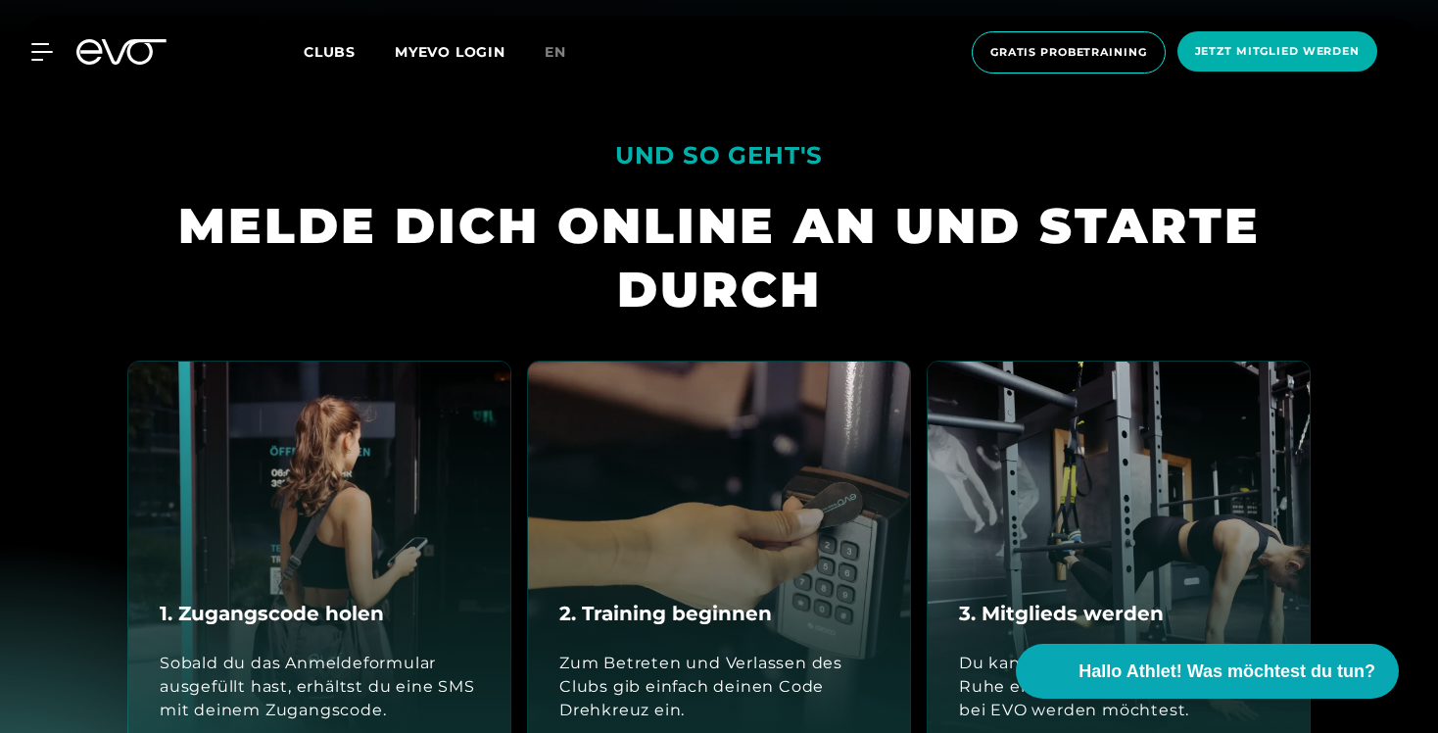
scroll to position [684, 0]
